Goal: Task Accomplishment & Management: Complete application form

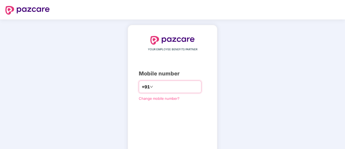
type input "**********"
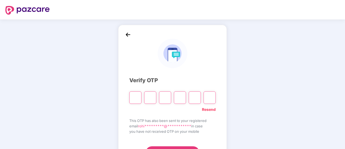
type input "*"
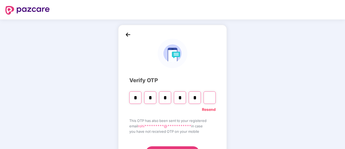
type input "*"
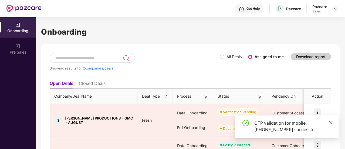
click at [330, 124] on icon "close" at bounding box center [330, 123] width 4 height 4
